Goal: Transaction & Acquisition: Obtain resource

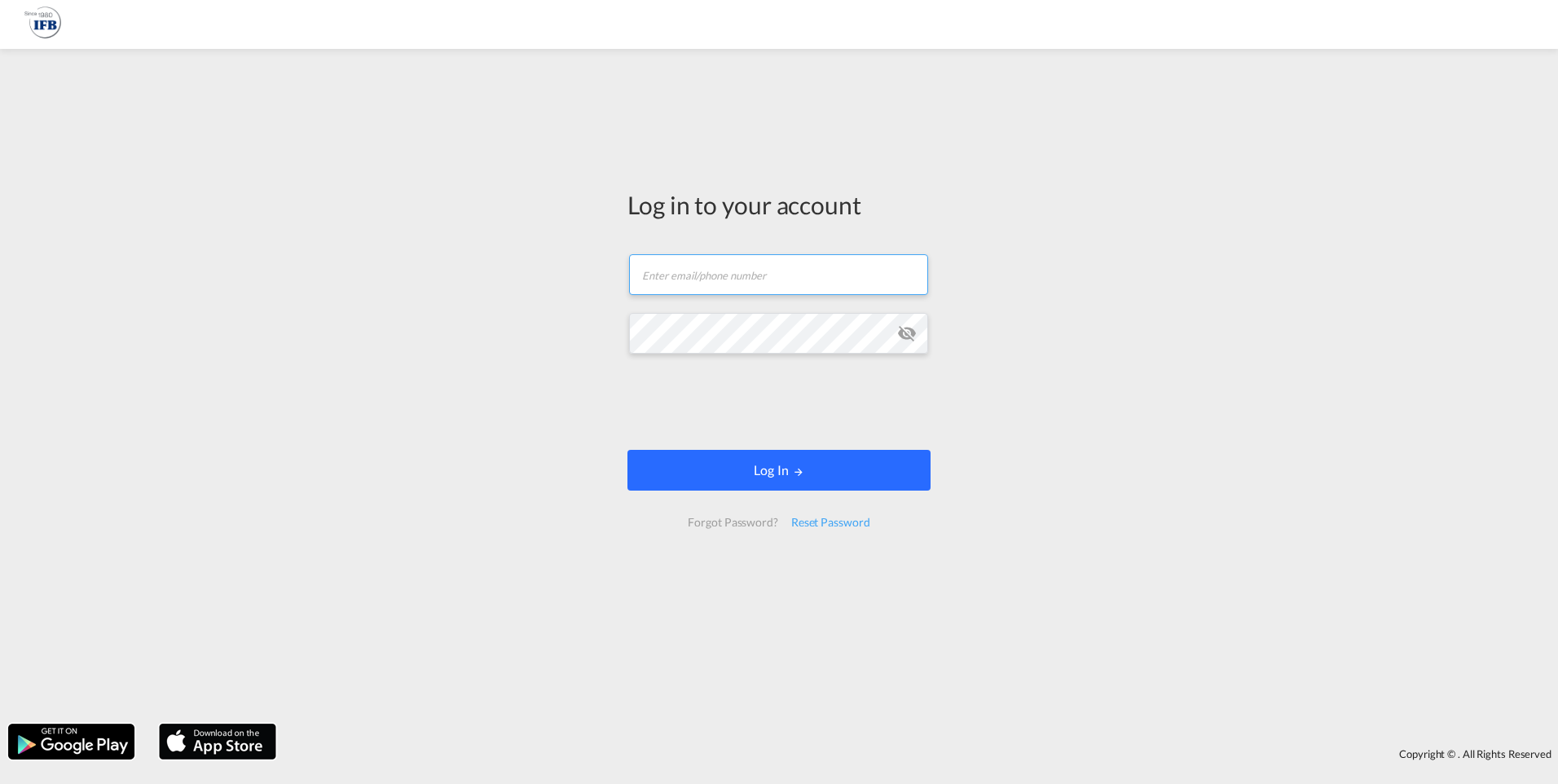
type input "[PERSON_NAME][EMAIL_ADDRESS][DOMAIN_NAME]"
click at [752, 470] on button "Log In" at bounding box center [779, 470] width 303 height 41
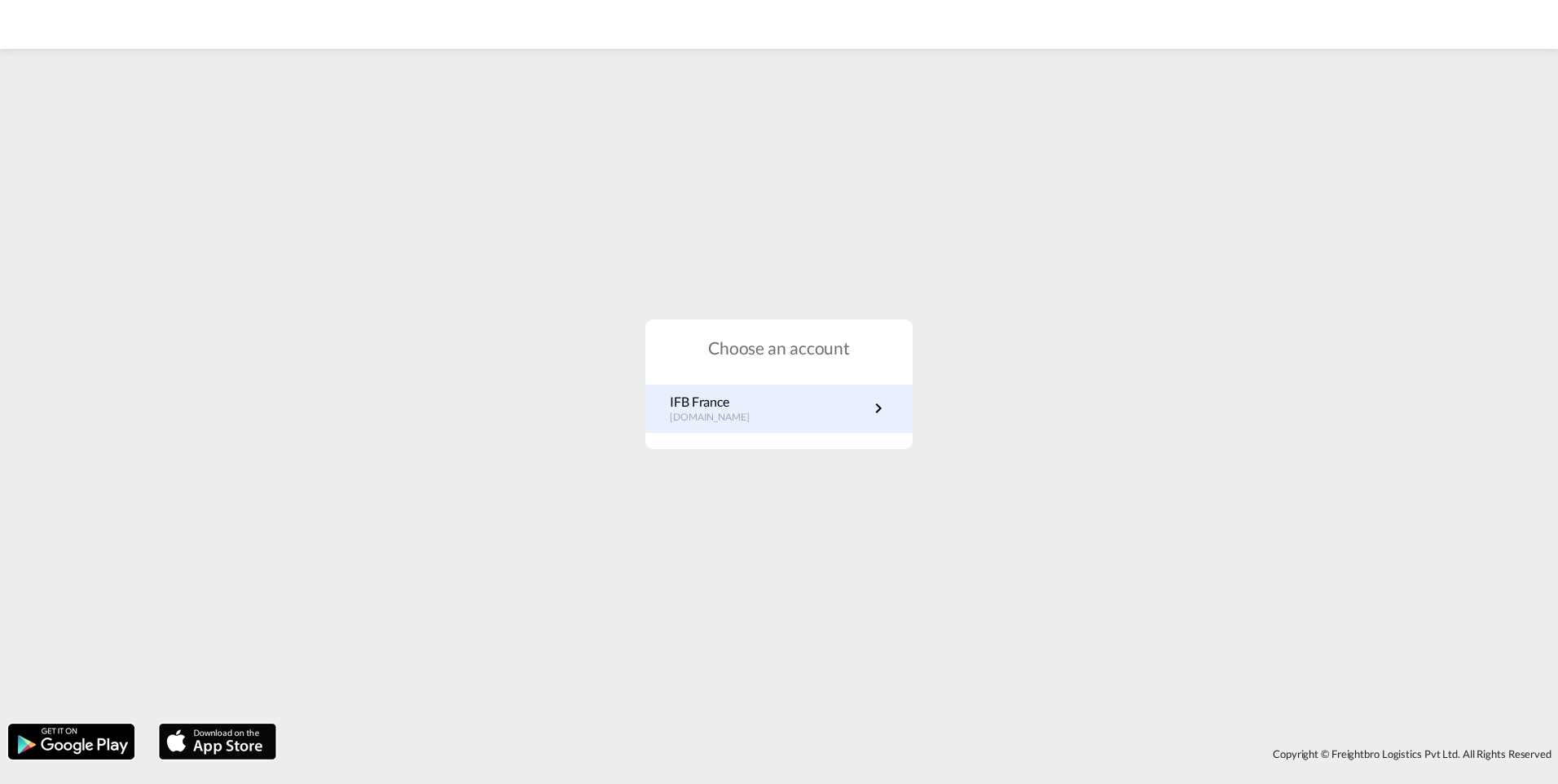
click at [740, 412] on p "[DOMAIN_NAME]" at bounding box center [718, 417] width 96 height 14
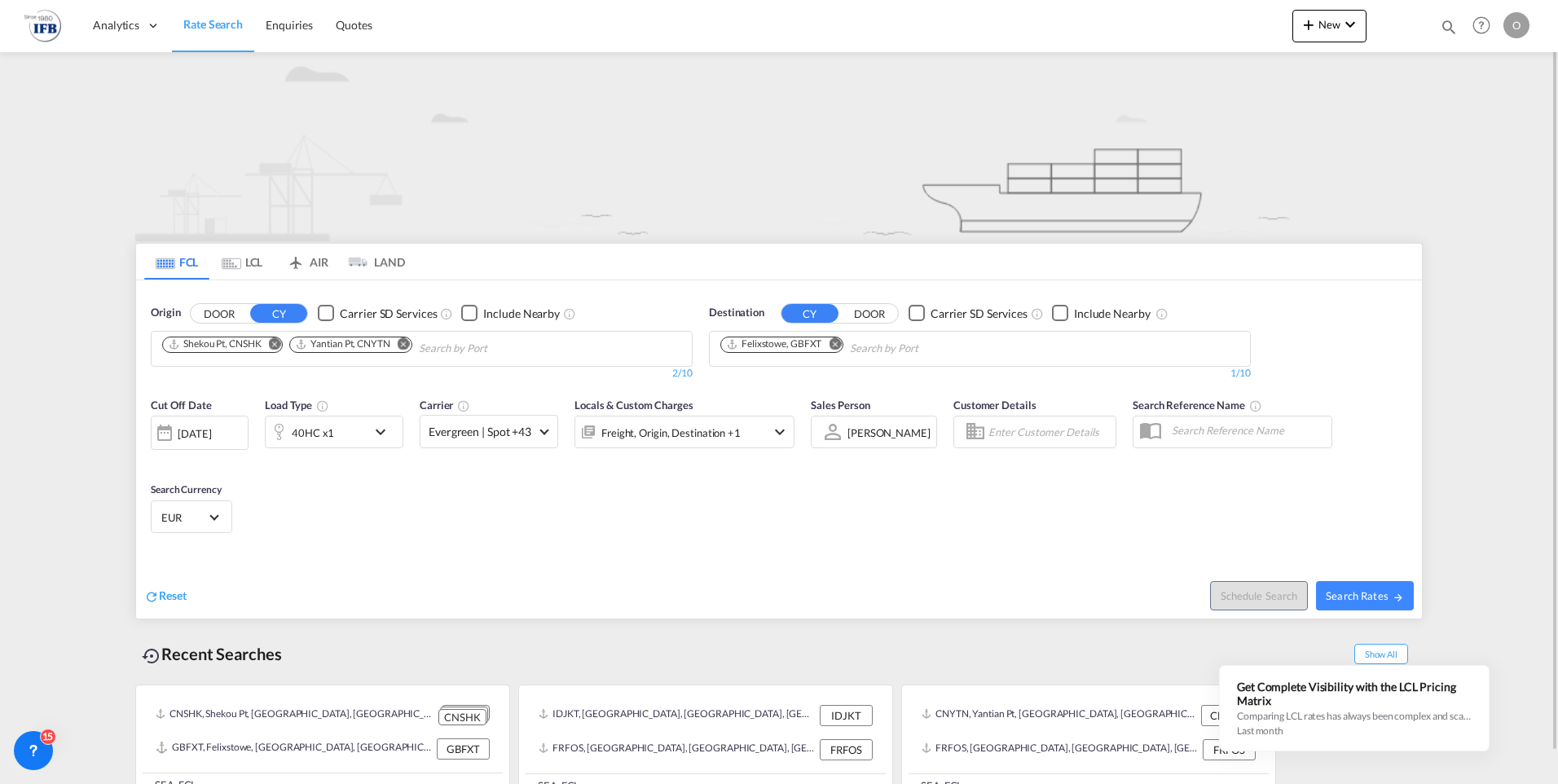
click at [277, 344] on md-icon "Remove" at bounding box center [275, 343] width 12 height 12
click at [278, 344] on md-icon "Remove" at bounding box center [275, 343] width 12 height 12
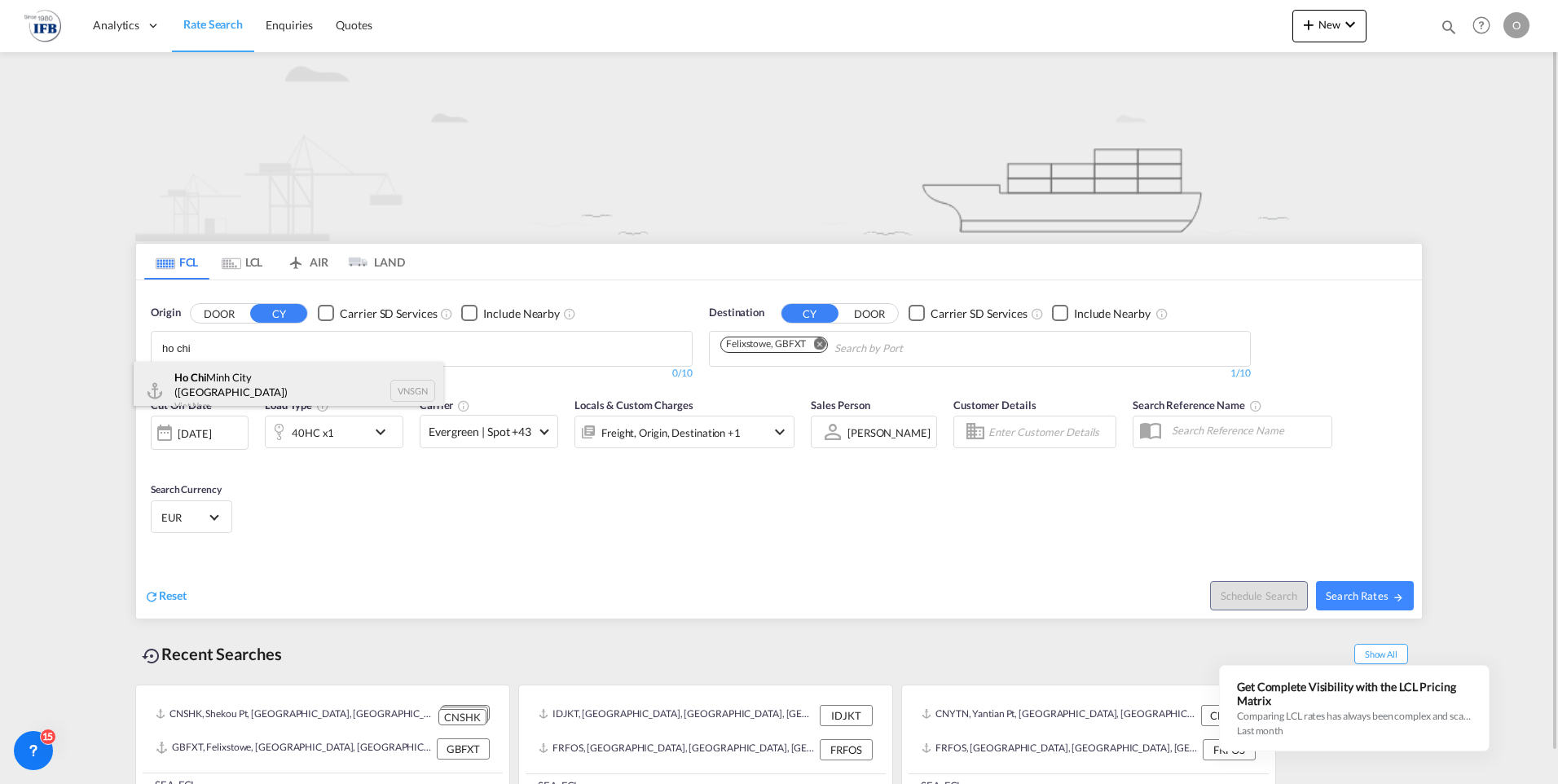
type input "ho chi"
click at [243, 373] on div "Ho Chi Minh City (Saigon) Viet Nam VNSGN" at bounding box center [288, 391] width 310 height 59
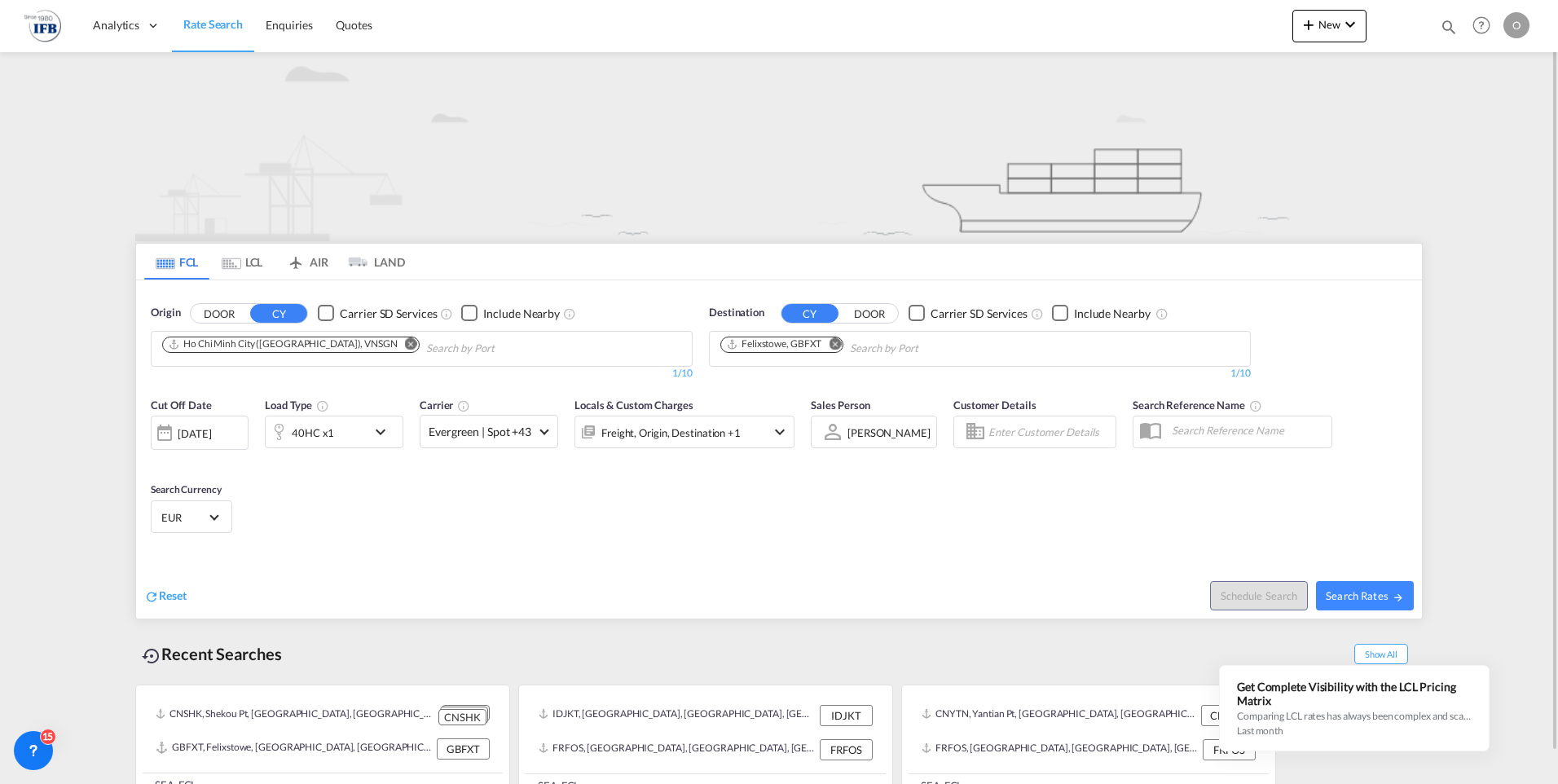
click at [834, 348] on md-icon "Remove" at bounding box center [834, 343] width 12 height 12
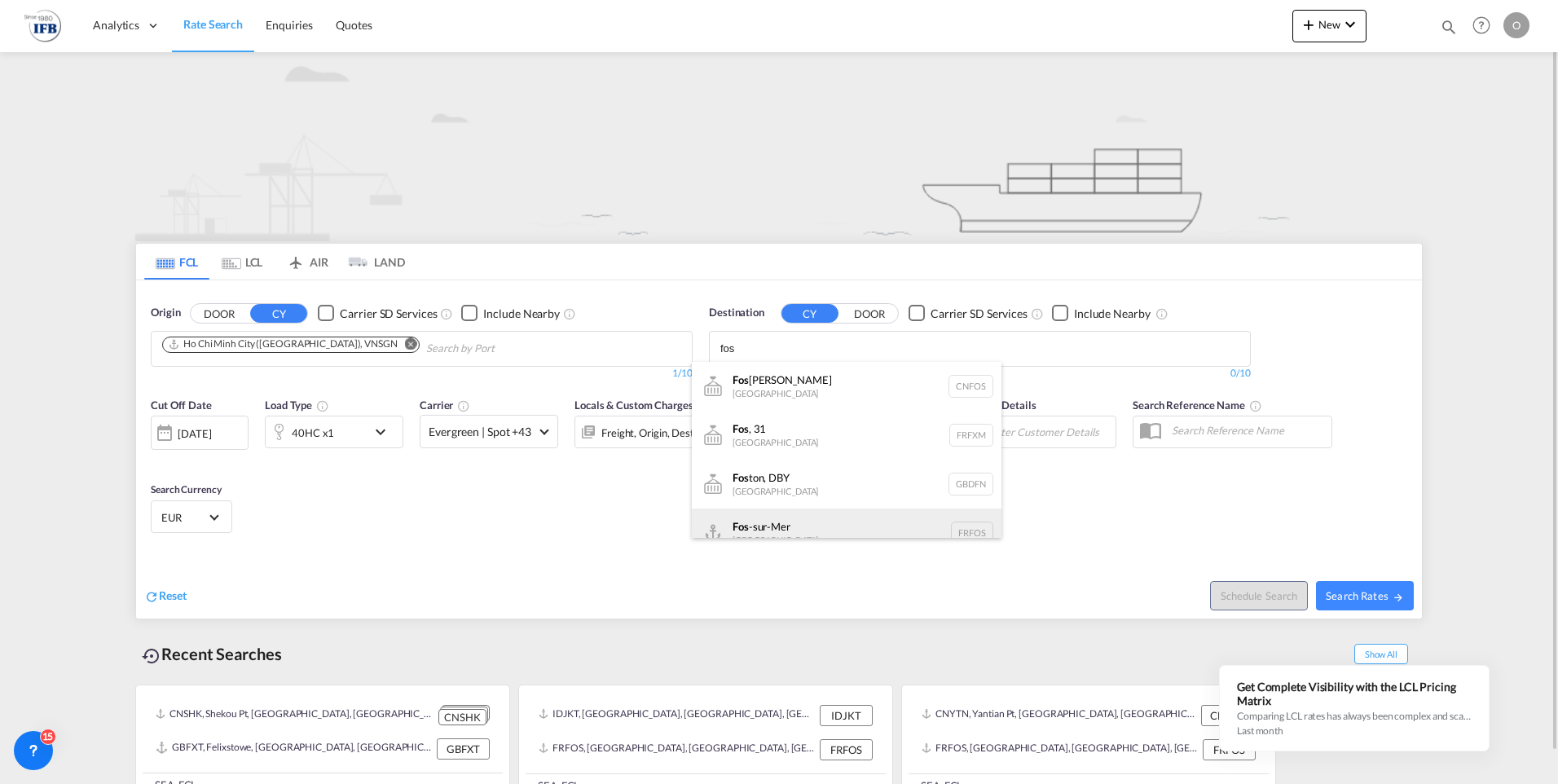
type input "fos"
click at [739, 527] on div "Fos -sur-Mer France FRFOS" at bounding box center [846, 532] width 310 height 49
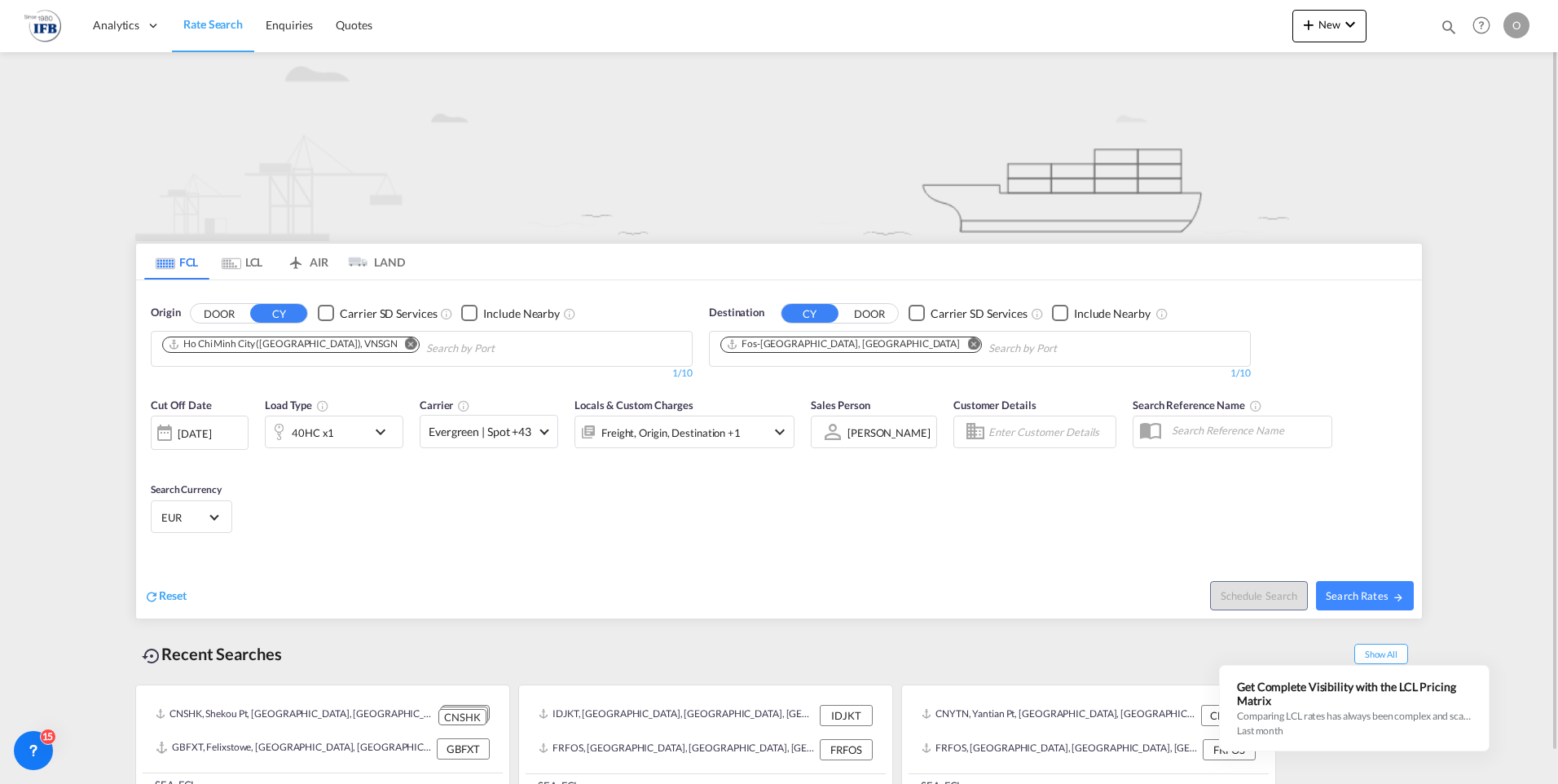
click at [1379, 591] on span "Search Rates" at bounding box center [1365, 595] width 78 height 13
type input "VNSGN to FRFOS / 22 Sep 2025"
